Goal: Find specific page/section: Find specific page/section

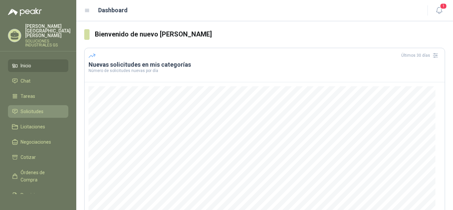
click at [32, 108] on span "Solicitudes" at bounding box center [32, 111] width 23 height 7
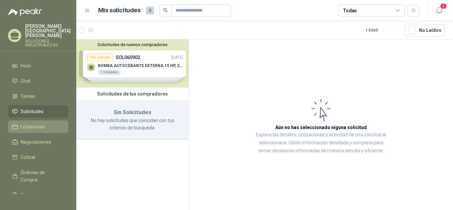
click at [35, 123] on span "Licitaciones" at bounding box center [33, 126] width 25 height 7
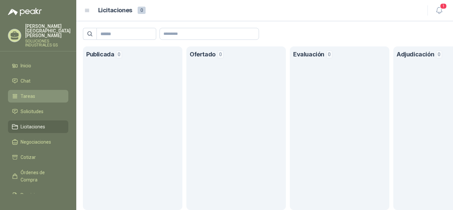
click at [32, 93] on span "Tareas" at bounding box center [28, 96] width 15 height 7
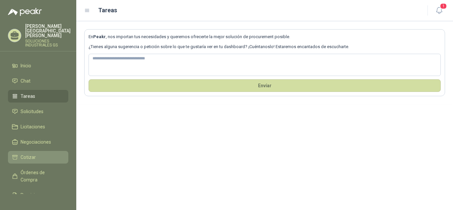
click at [28, 154] on span "Cotizar" at bounding box center [28, 157] width 15 height 7
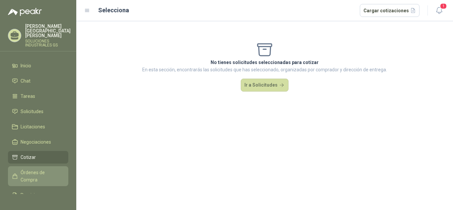
click at [27, 169] on span "Órdenes de Compra" at bounding box center [41, 176] width 41 height 15
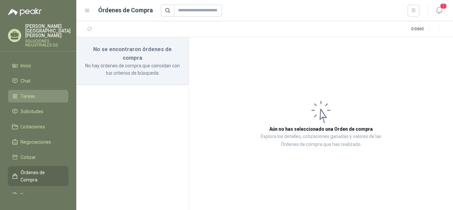
click at [27, 93] on span "Tareas" at bounding box center [28, 96] width 15 height 7
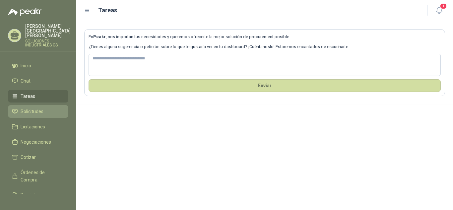
click at [31, 108] on span "Solicitudes" at bounding box center [32, 111] width 23 height 7
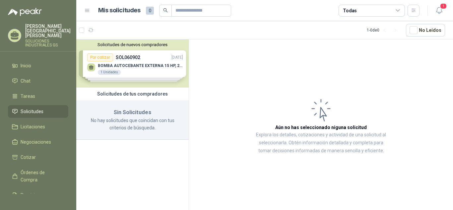
click at [120, 65] on div "Solicitudes de nuevos compradores Por cotizar SOL060902 [DATE] BOMBA AUTOCEBANT…" at bounding box center [132, 63] width 113 height 48
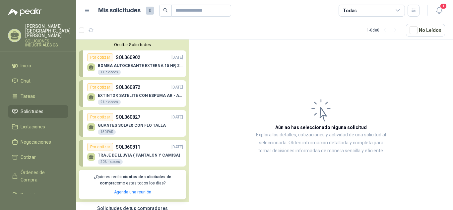
click at [126, 58] on p "SOL060902" at bounding box center [128, 57] width 25 height 7
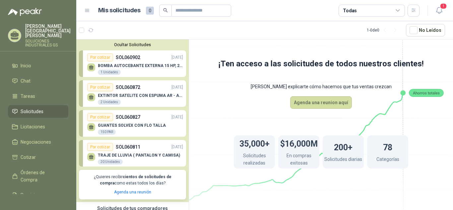
click at [121, 63] on div "BOMBA AUTOCEBANTE EXTERNA 15 HP, 220/440 V ALTURA MAX 60MTS, CAUDAL MAX 423GPM …" at bounding box center [135, 68] width 96 height 14
click at [120, 59] on p "SOL060902" at bounding box center [128, 57] width 25 height 7
click at [130, 60] on p "SOL060902" at bounding box center [128, 57] width 25 height 7
click at [135, 62] on div "BOMBA AUTOCEBANTE EXTERNA 15 HP, 220/440 V ALTURA MAX 60MTS, CAUDAL MAX 423GPM …" at bounding box center [135, 68] width 96 height 14
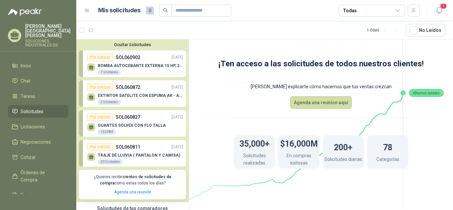
click at [133, 64] on p "BOMBA AUTOCEBANTE EXTERNA 15 HP, 220/440 V ALTURA MAX 60MTS, CAUDAL MAX 423GPM" at bounding box center [140, 65] width 85 height 5
